Goal: Download file/media

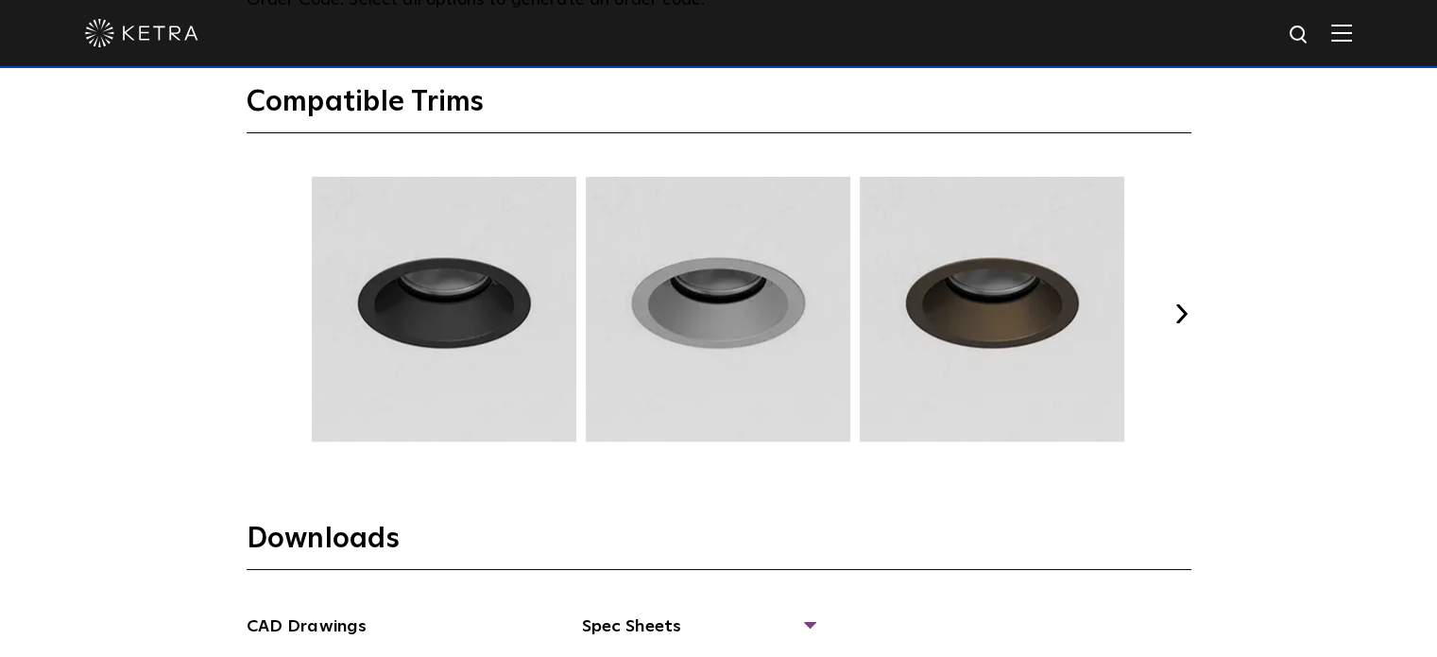
scroll to position [2646, 0]
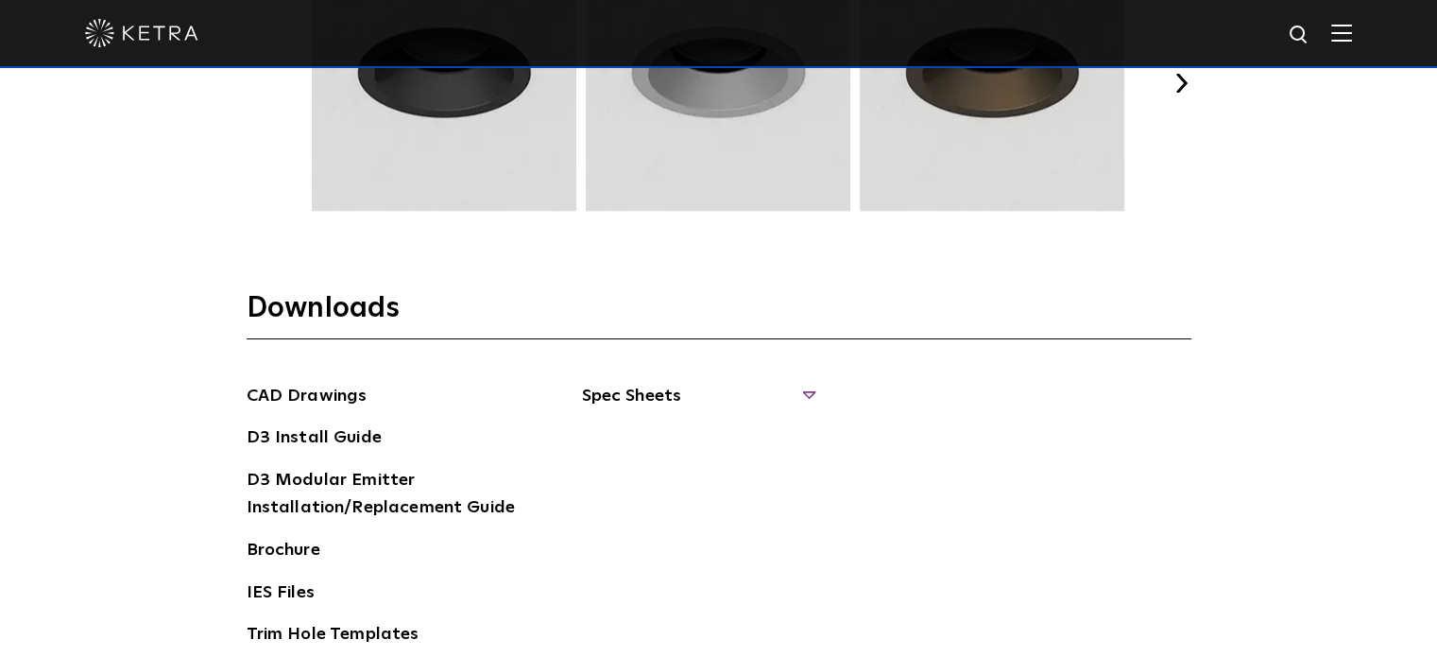
click at [658, 402] on span "Spec Sheets" at bounding box center [698, 404] width 232 height 42
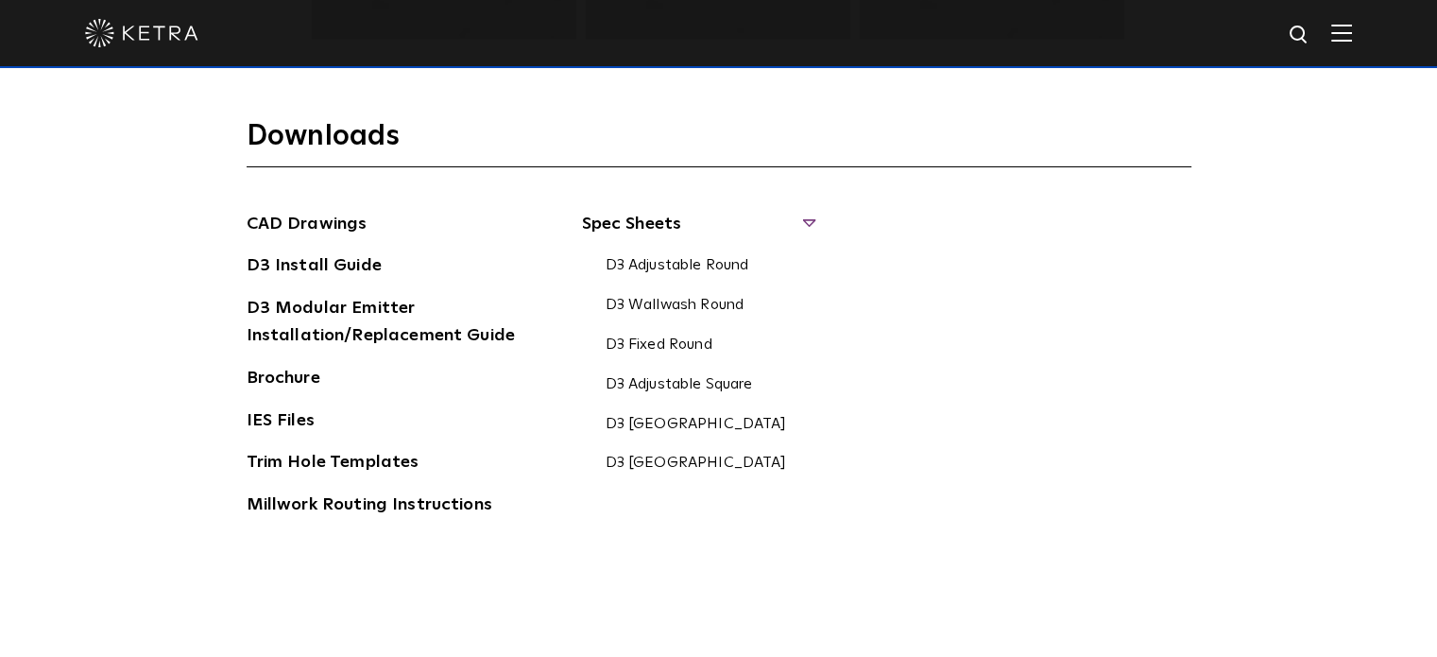
scroll to position [2835, 0]
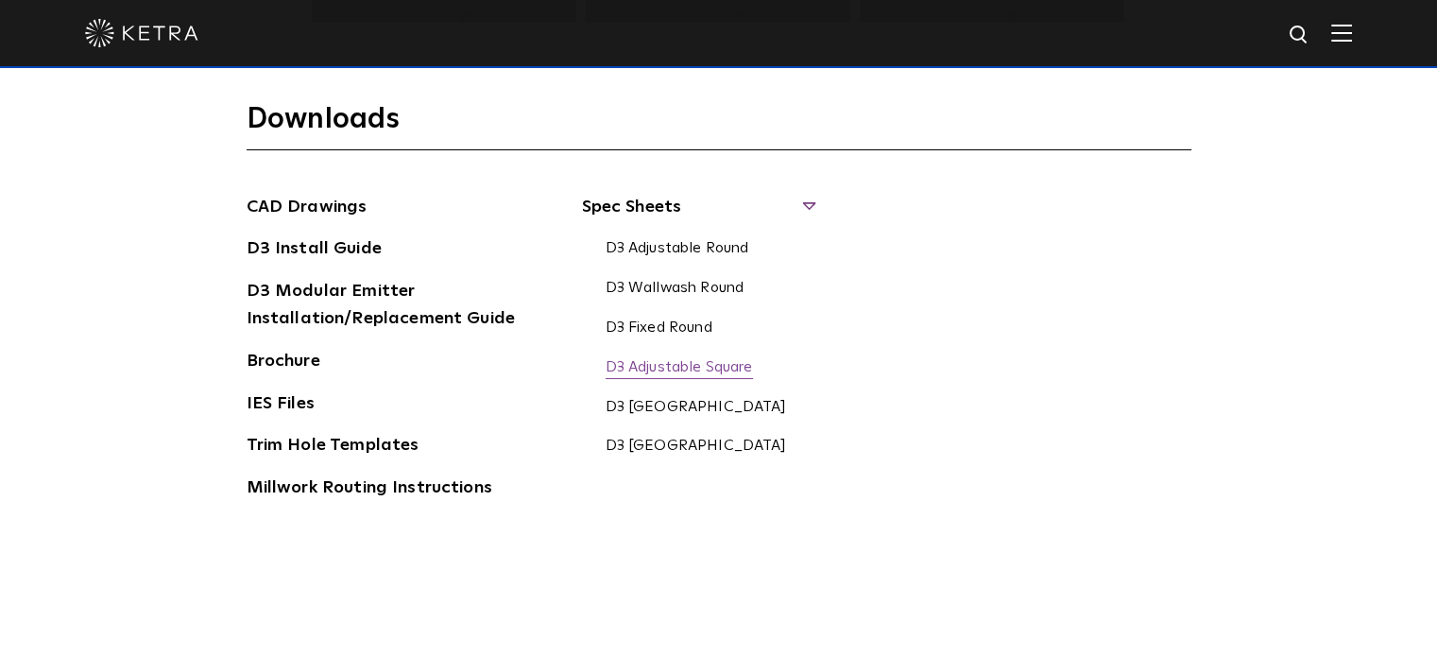
click at [695, 360] on link "D3 Adjustable Square" at bounding box center [679, 368] width 147 height 21
click at [696, 249] on link "D3 Adjustable Round" at bounding box center [678, 249] width 144 height 21
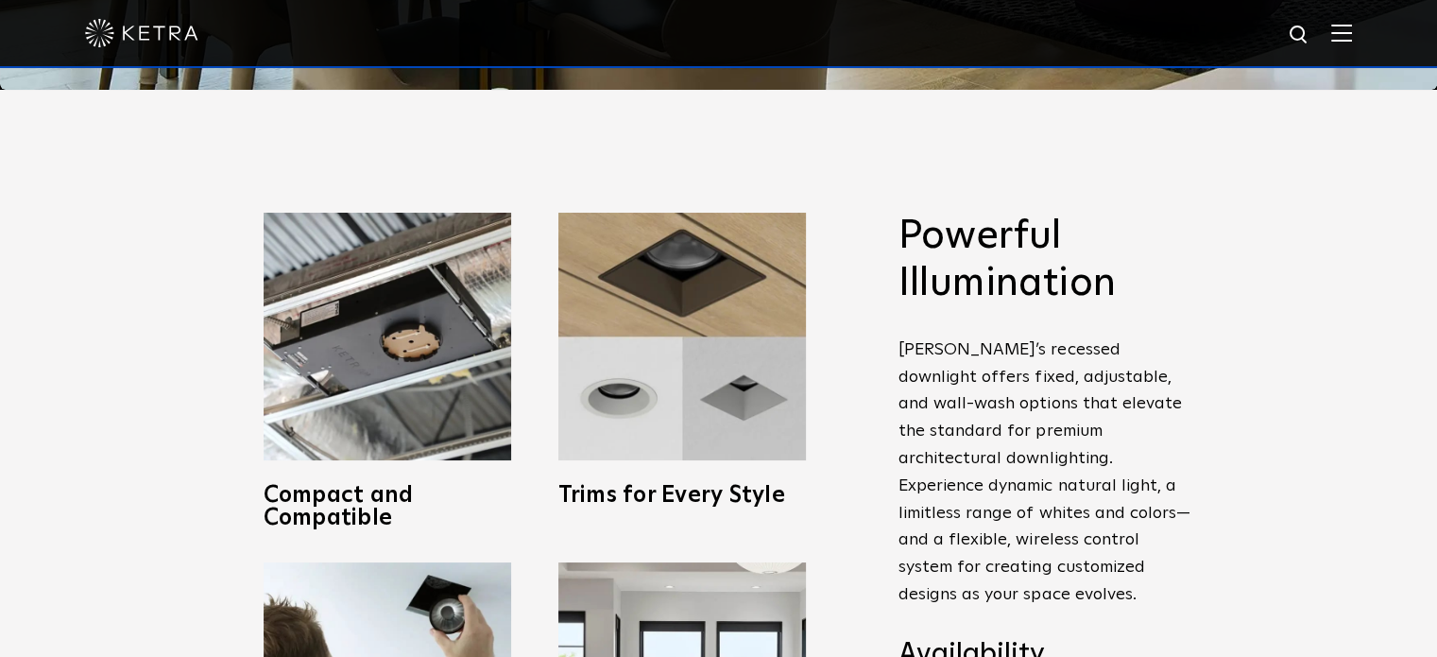
scroll to position [0, 0]
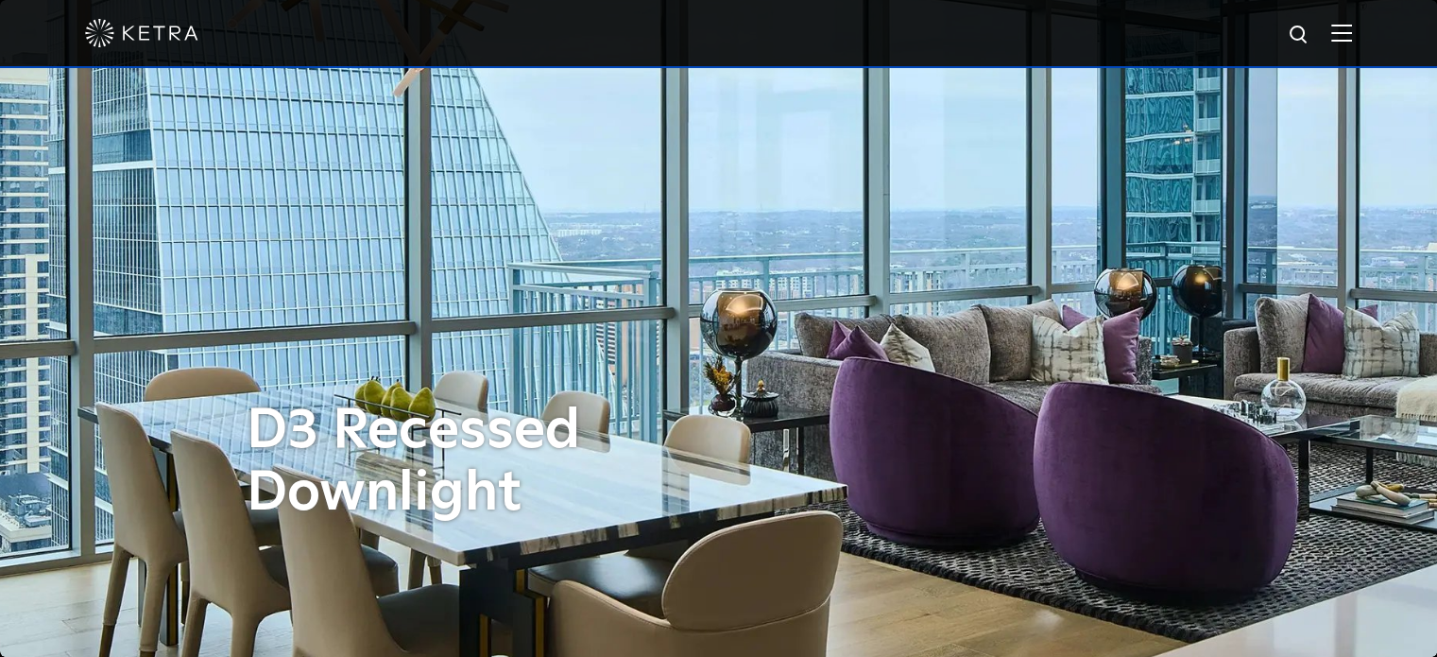
click at [884, 30] on div at bounding box center [718, 33] width 1267 height 66
click at [884, 21] on div at bounding box center [718, 33] width 1267 height 66
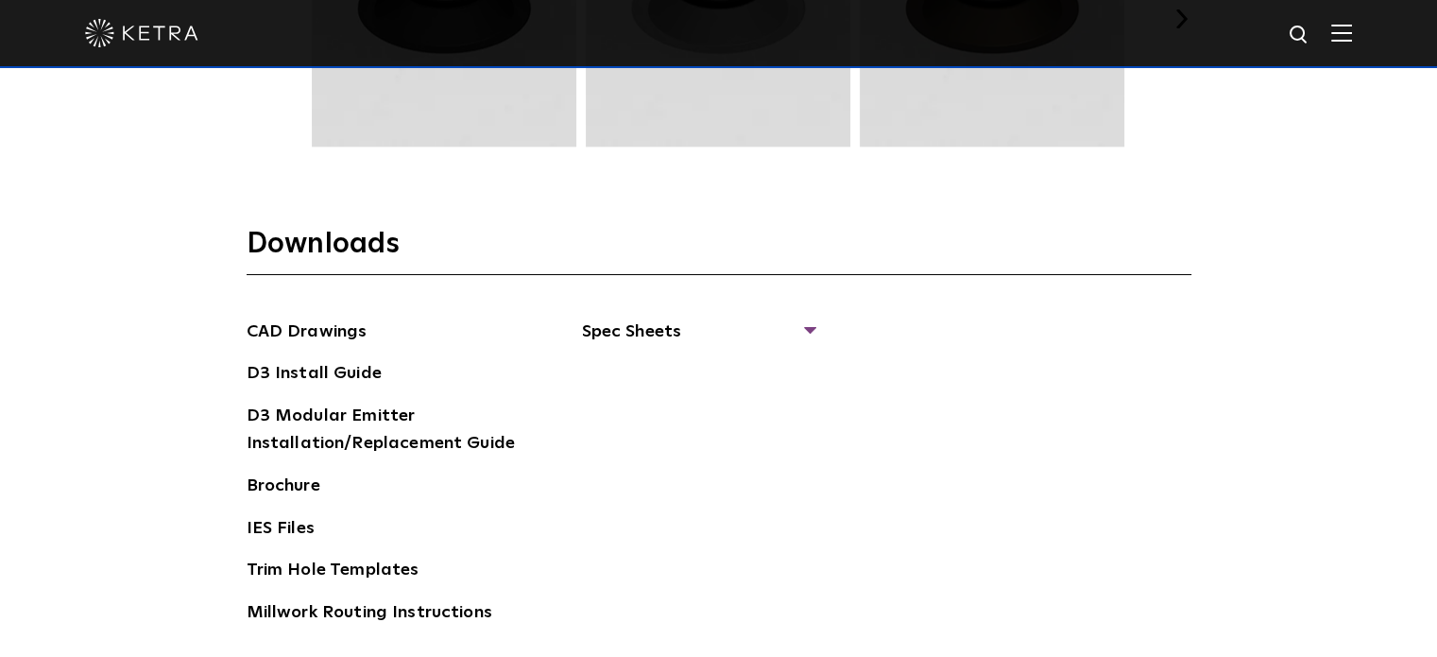
scroll to position [2740, 0]
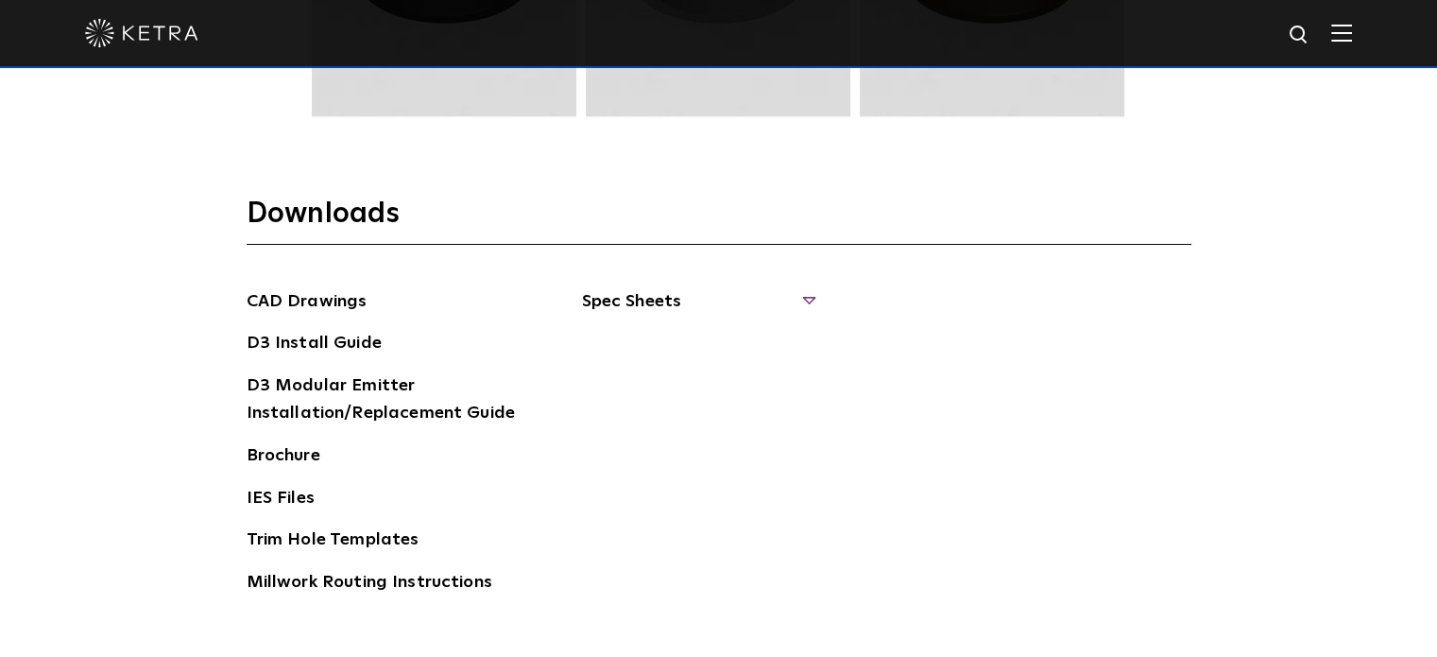
click at [665, 294] on span "Spec Sheets" at bounding box center [698, 309] width 232 height 42
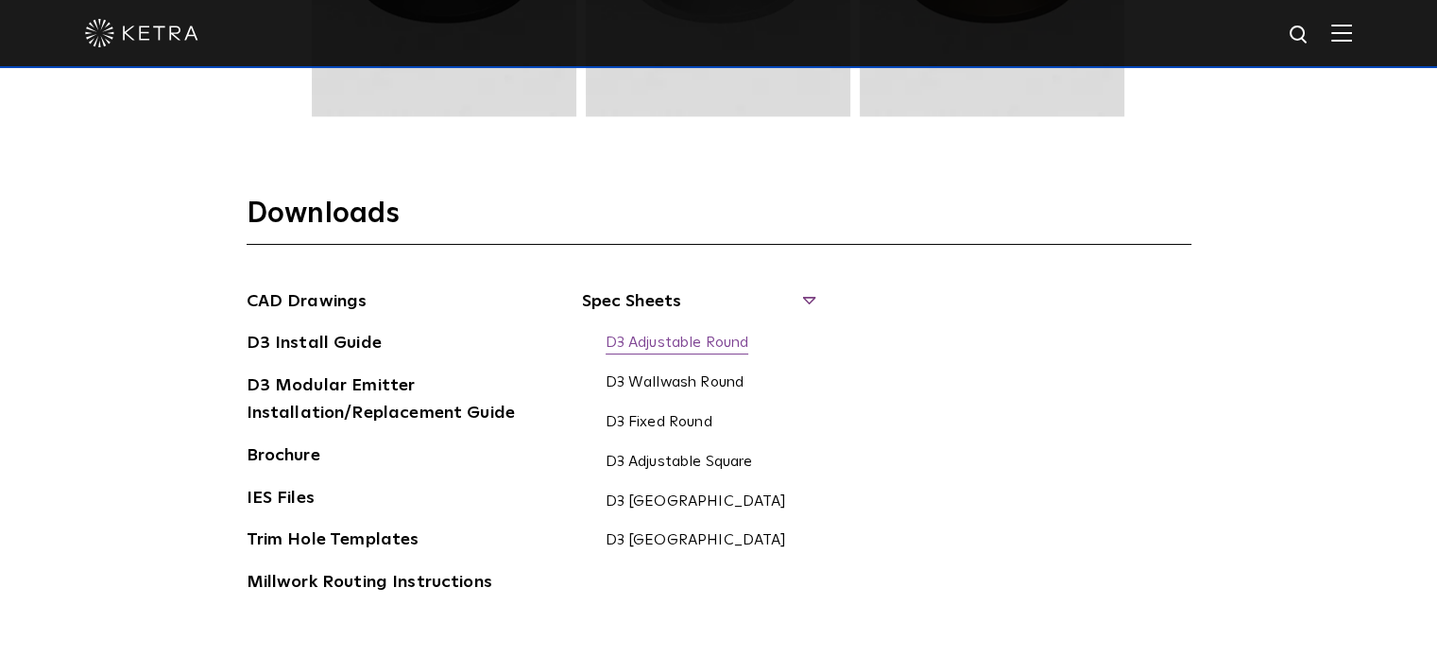
click at [671, 339] on link "D3 Adjustable Round" at bounding box center [678, 344] width 144 height 21
click at [686, 413] on link "D3 Fixed Round" at bounding box center [659, 423] width 107 height 21
click at [706, 340] on link "D3 Adjustable Round" at bounding box center [678, 344] width 144 height 21
click at [695, 382] on link "D3 Wallwash Round" at bounding box center [675, 383] width 139 height 21
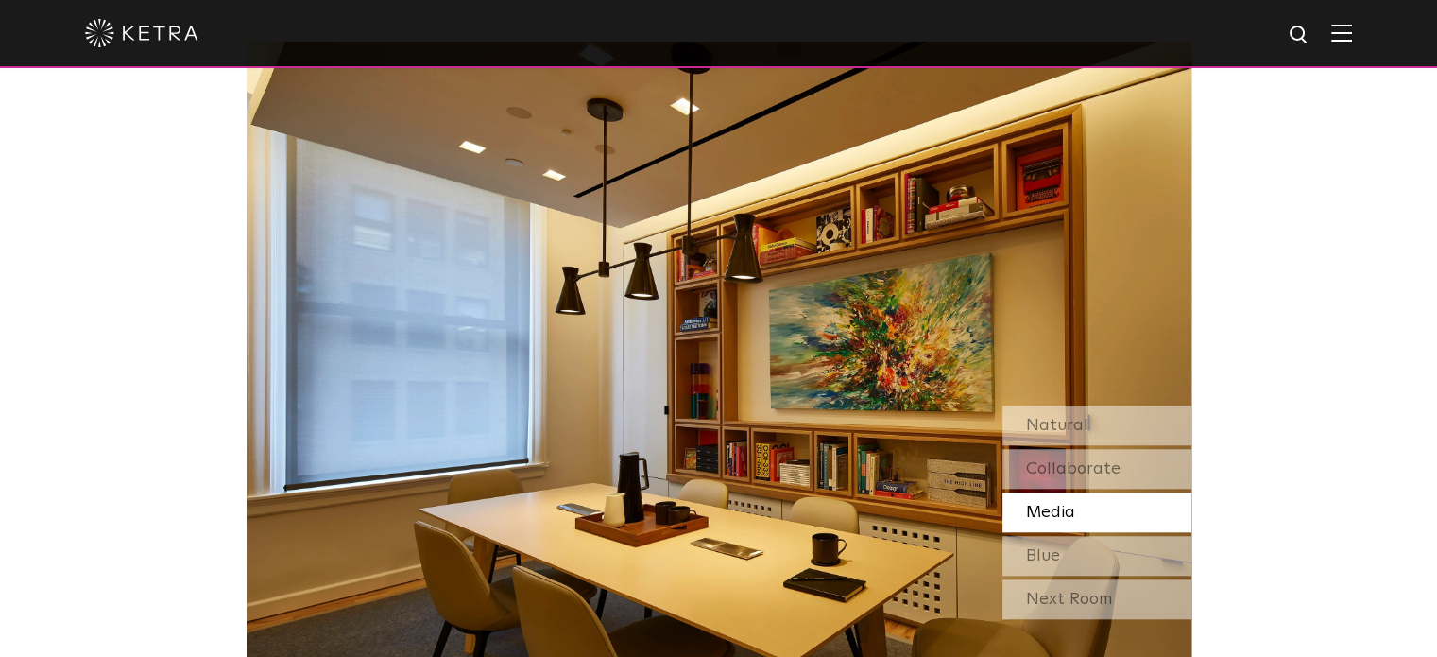
scroll to position [1606, 0]
